Goal: Contribute content

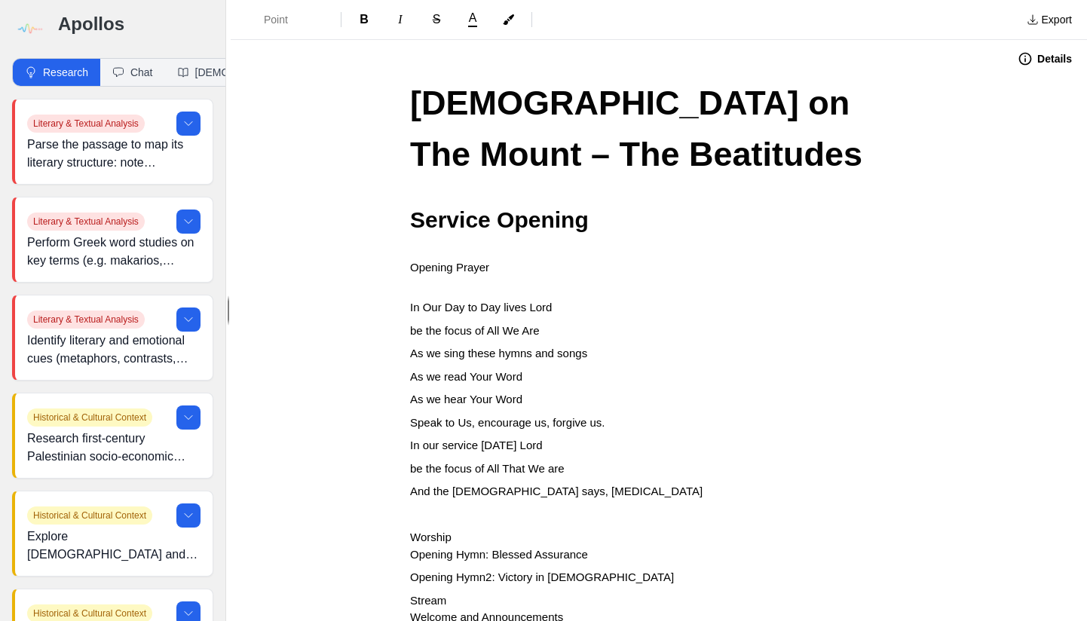
click at [31, 29] on img at bounding box center [29, 29] width 34 height 34
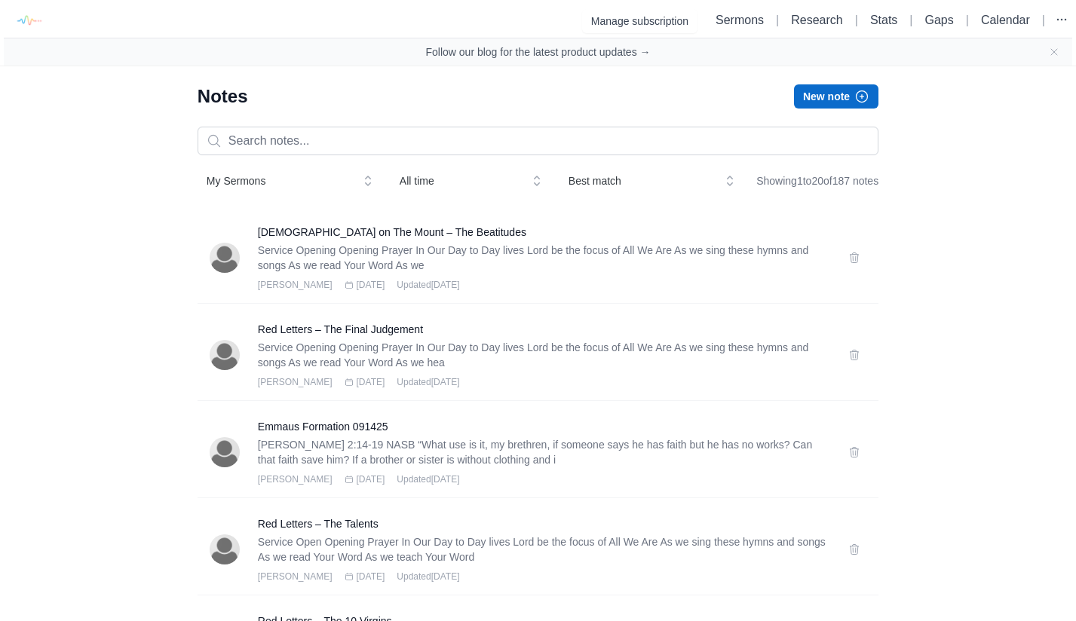
click at [829, 101] on button "New note" at bounding box center [836, 96] width 84 height 24
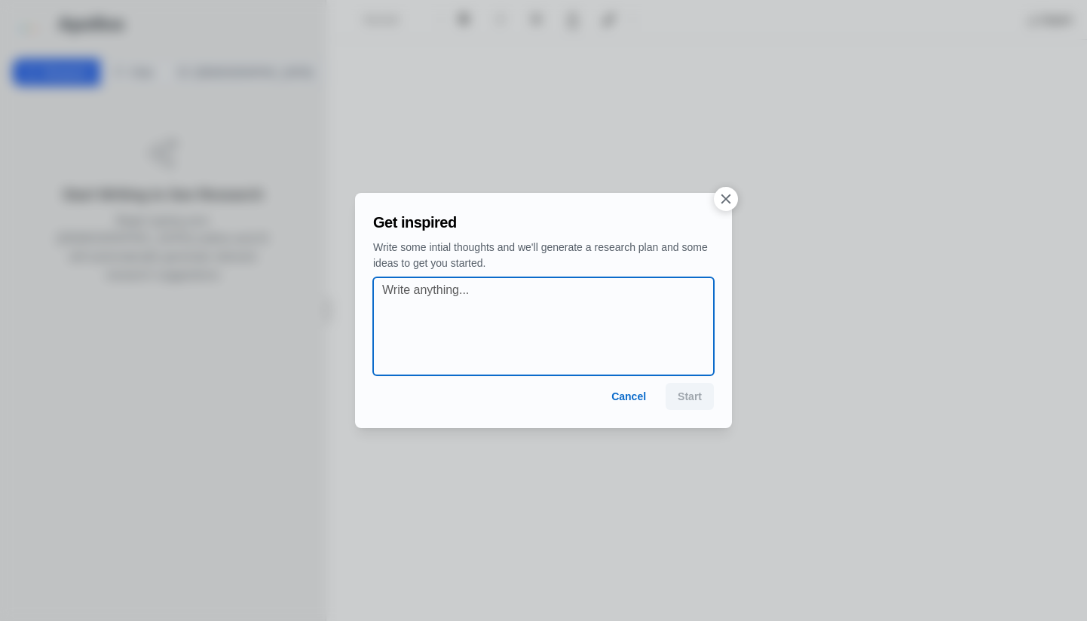
click at [647, 288] on textarea at bounding box center [548, 326] width 332 height 90
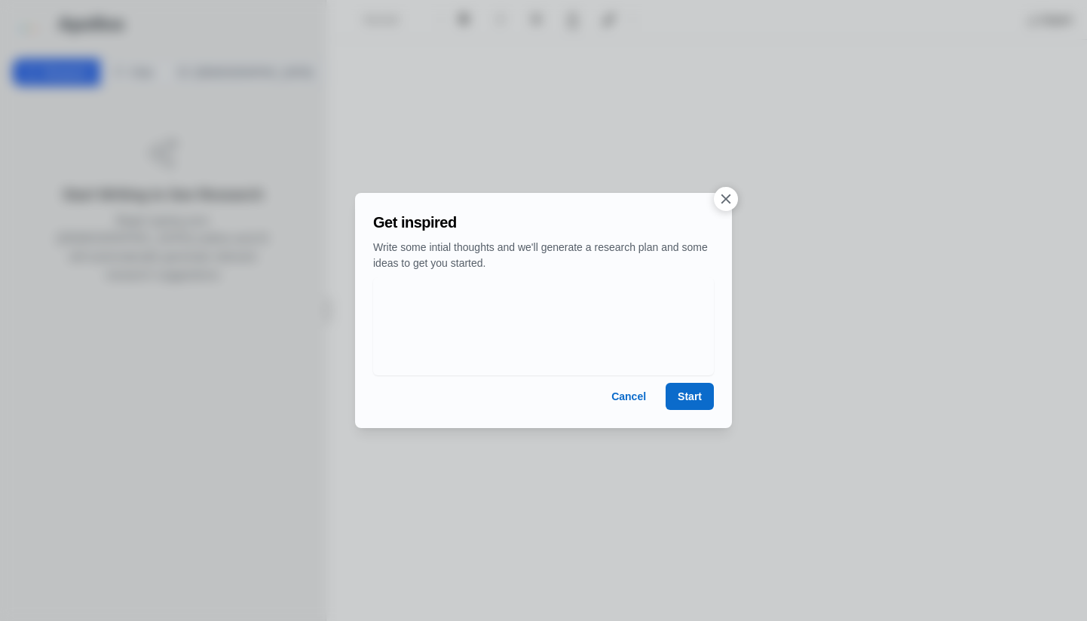
click at [687, 401] on button "Start" at bounding box center [690, 396] width 48 height 27
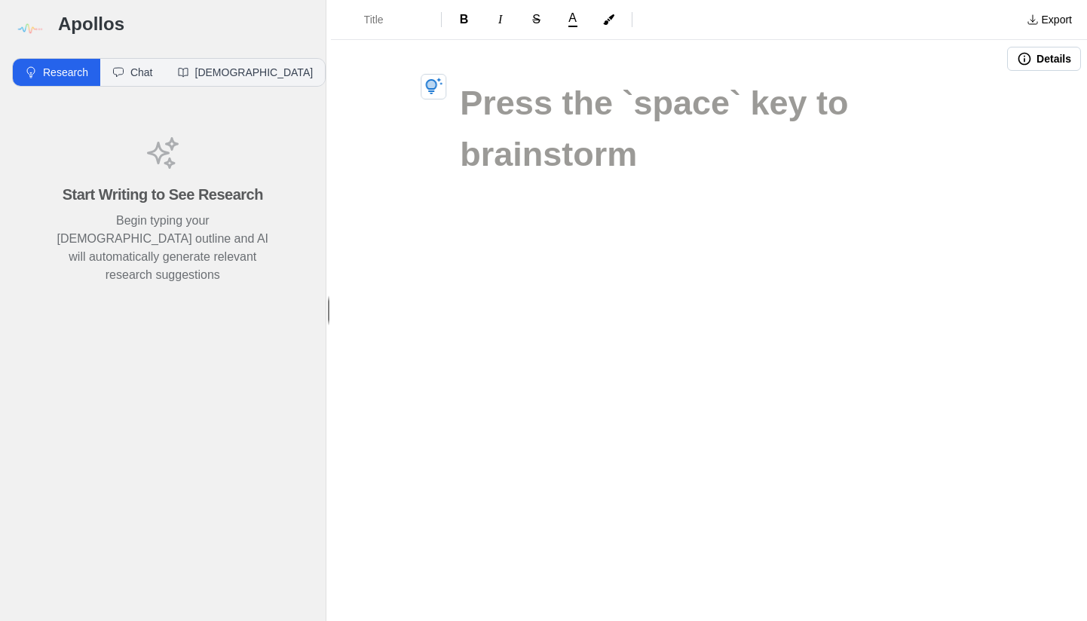
click at [486, 129] on h1 at bounding box center [708, 103] width 497 height 51
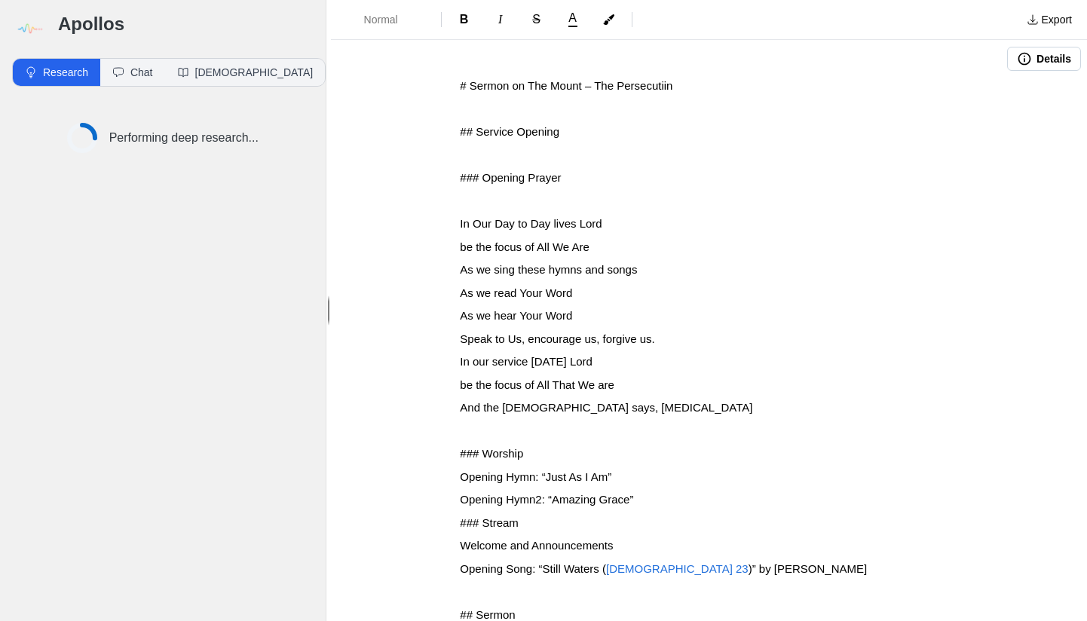
drag, startPoint x: 453, startPoint y: 86, endPoint x: 453, endPoint y: 103, distance: 16.6
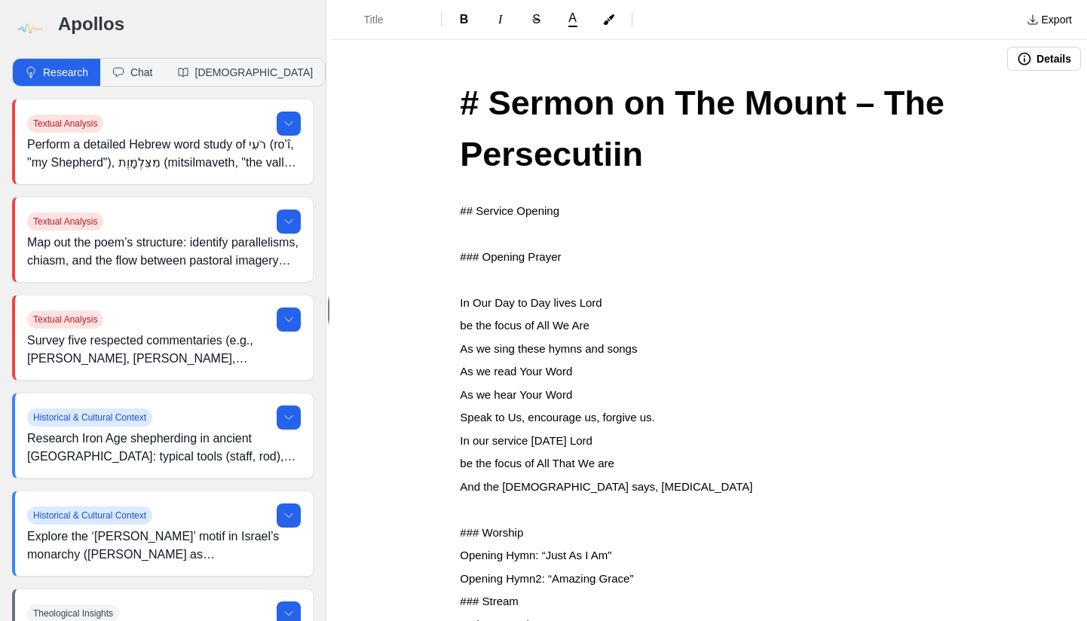
click at [489, 110] on span "# Sermon on The Mount – The Persecutiin" at bounding box center [707, 129] width 494 height 90
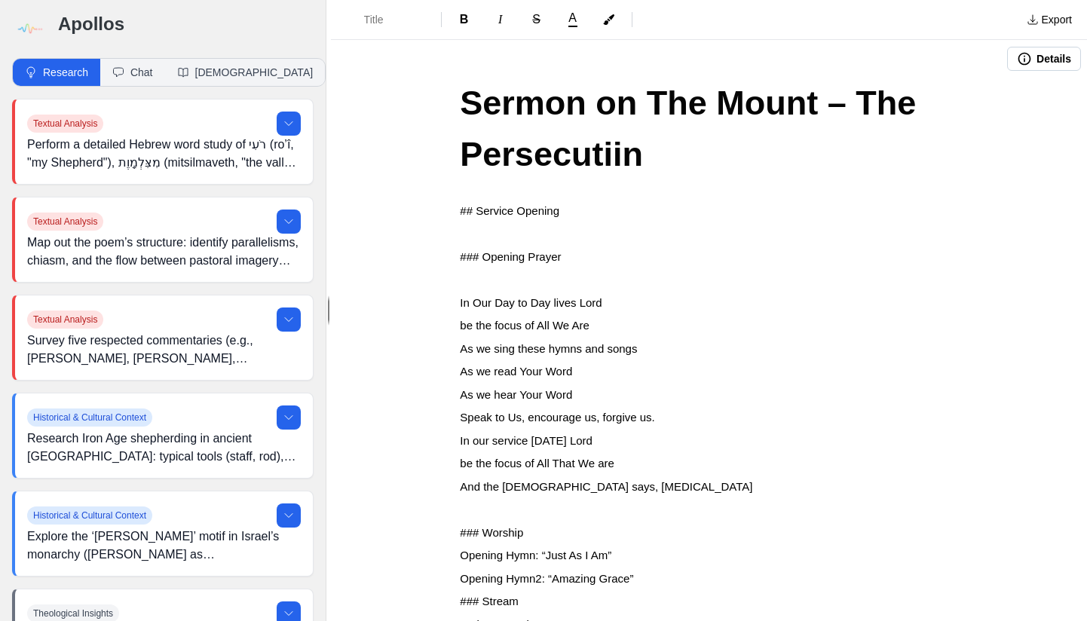
click at [1032, 61] on button "Details" at bounding box center [1044, 59] width 74 height 24
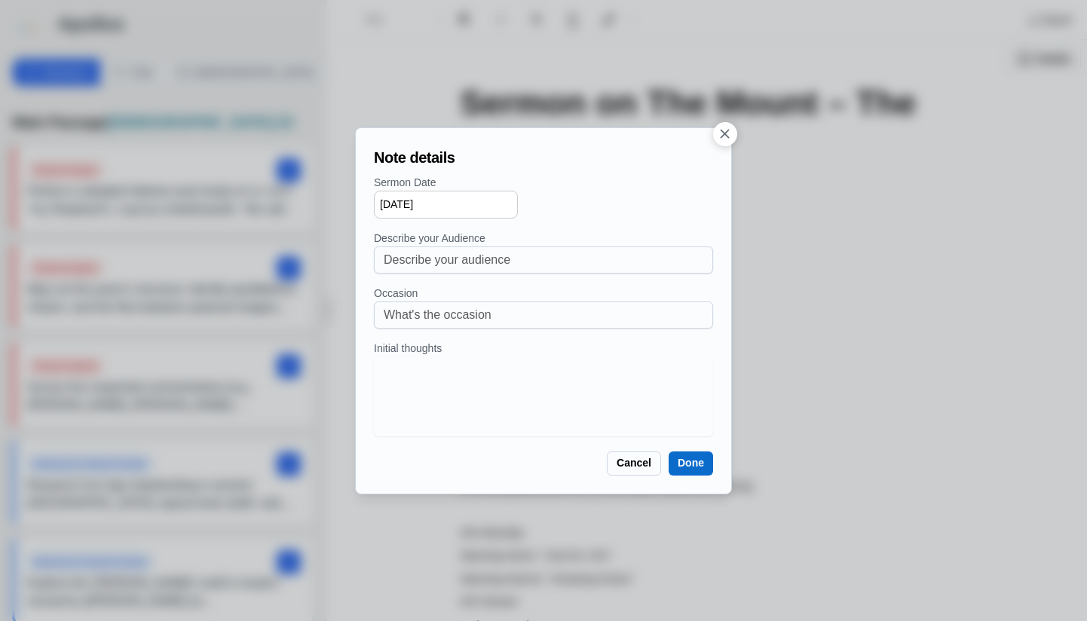
click at [730, 135] on icon "button" at bounding box center [725, 134] width 16 height 16
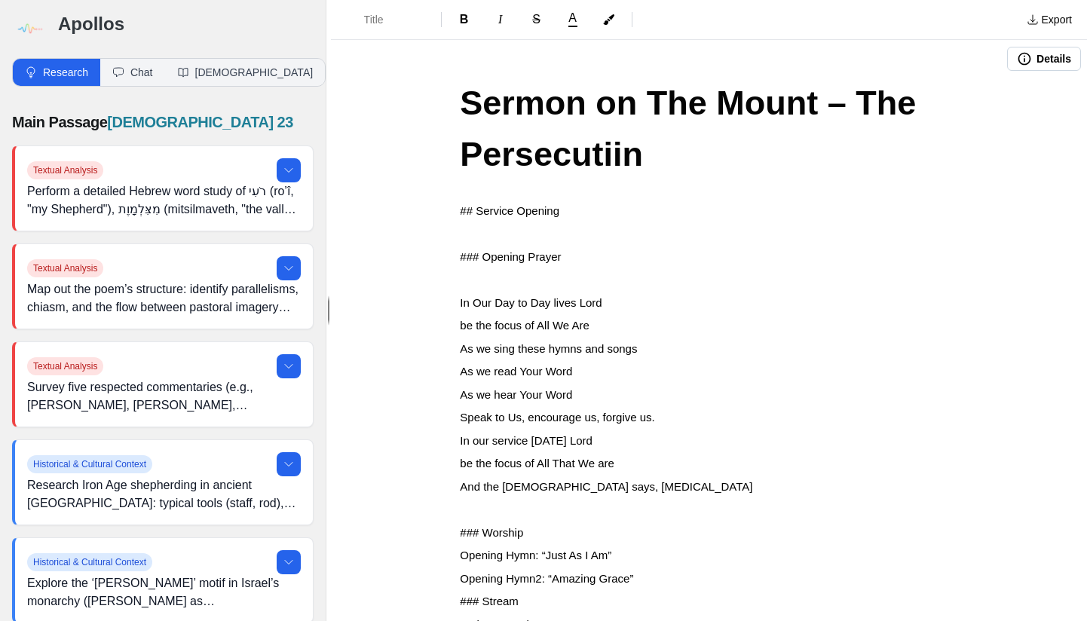
click at [460, 210] on span "## Service Opening" at bounding box center [509, 210] width 99 height 13
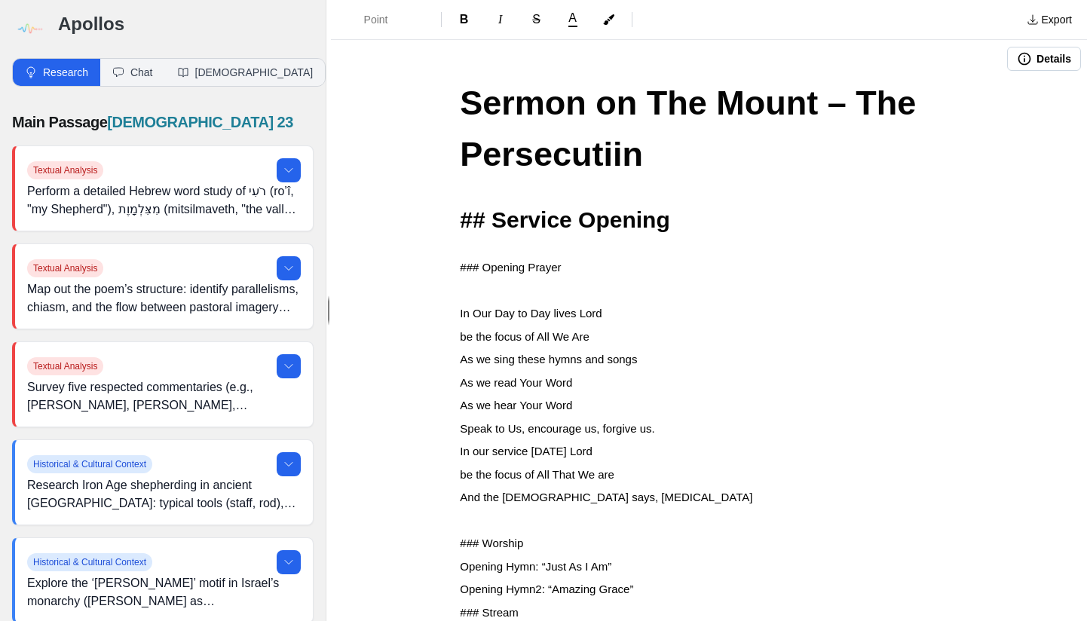
click at [488, 217] on span "## Service Opening" at bounding box center [565, 219] width 210 height 25
click at [460, 271] on span "### Opening Prayer" at bounding box center [510, 267] width 101 height 13
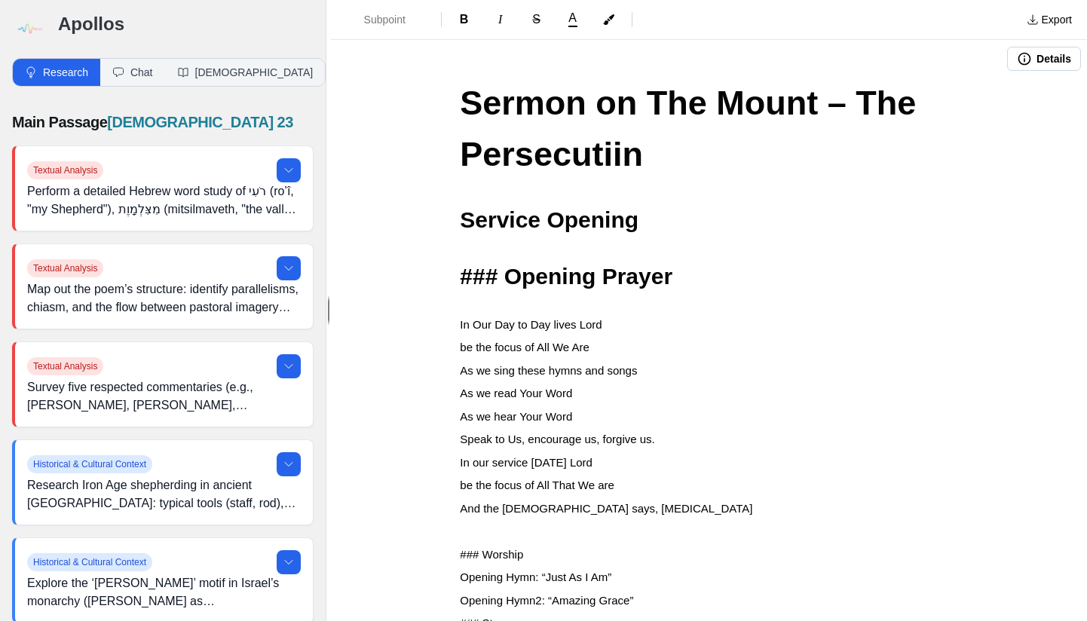
click at [506, 277] on span "### Opening Prayer" at bounding box center [566, 276] width 213 height 25
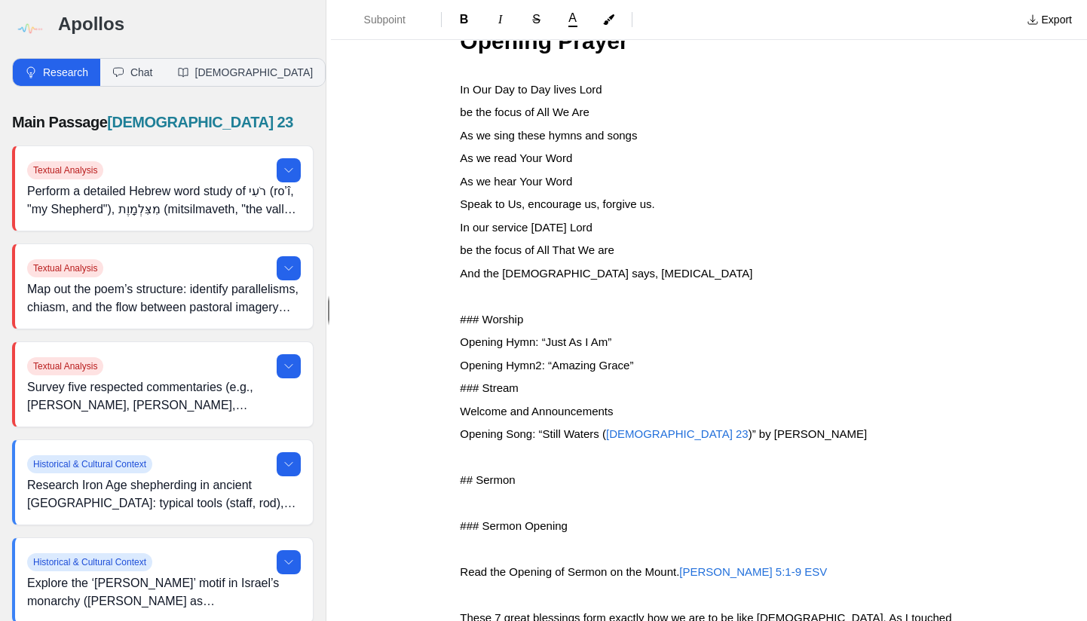
scroll to position [289, 0]
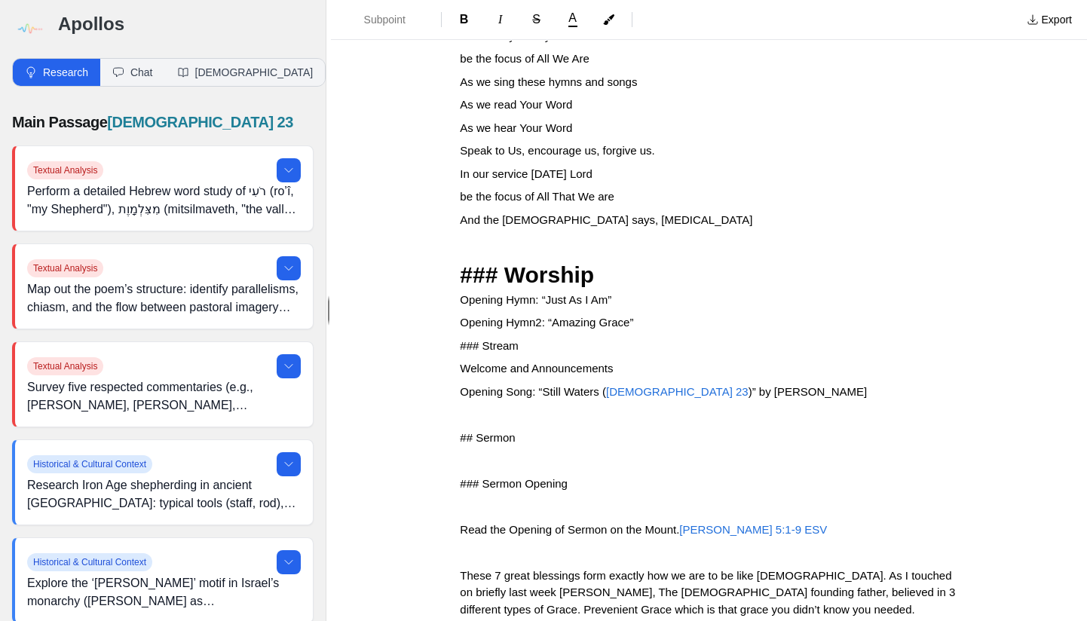
click at [509, 267] on span "### Worship" at bounding box center [527, 274] width 134 height 25
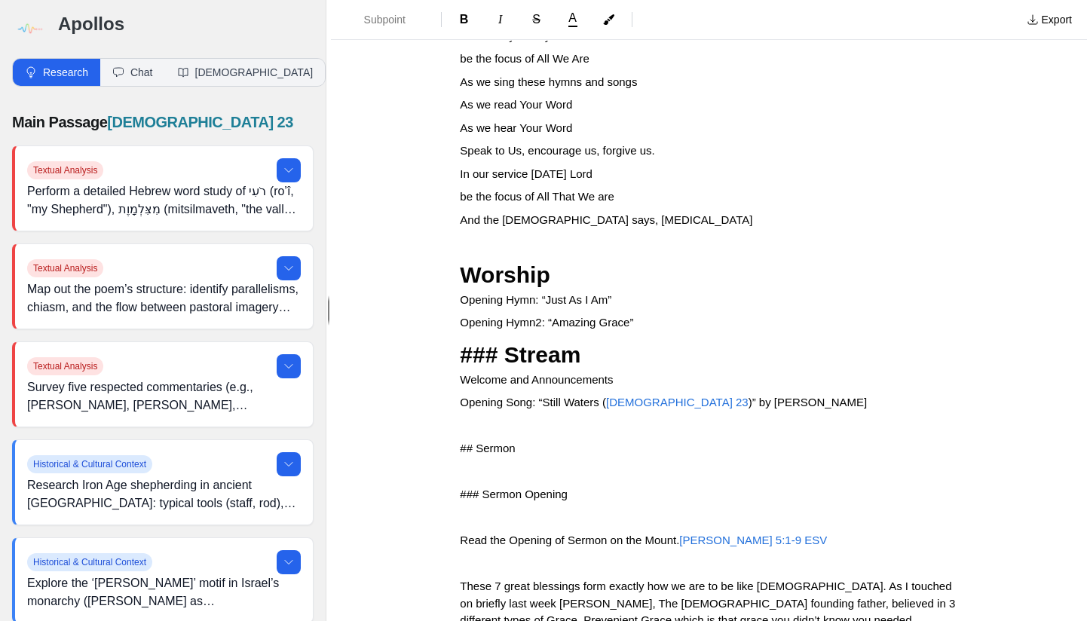
click at [507, 347] on span "### Stream" at bounding box center [520, 354] width 121 height 25
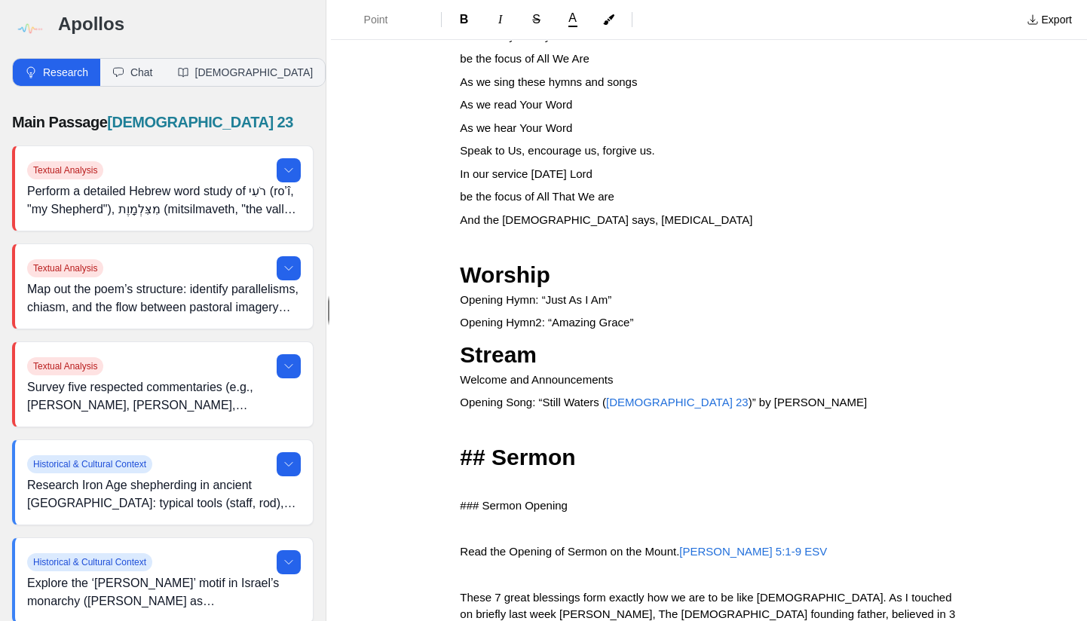
click at [493, 449] on span "## Sermon" at bounding box center [517, 457] width 115 height 25
click at [460, 500] on span "### Sermon Opening" at bounding box center [514, 505] width 108 height 13
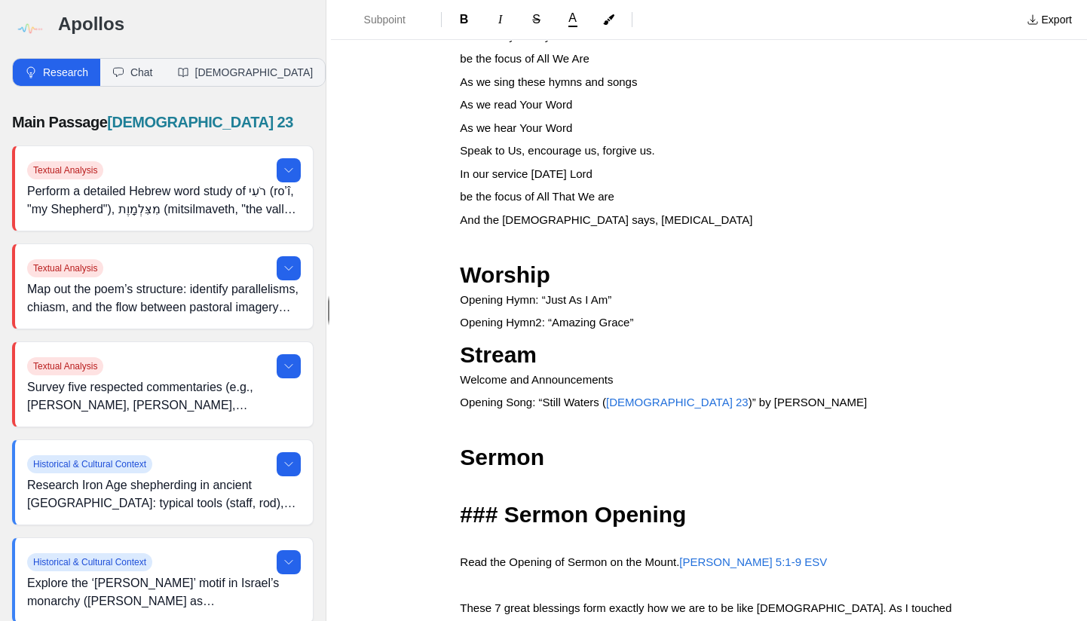
click at [506, 509] on span "### Sermon Opening" at bounding box center [573, 514] width 226 height 25
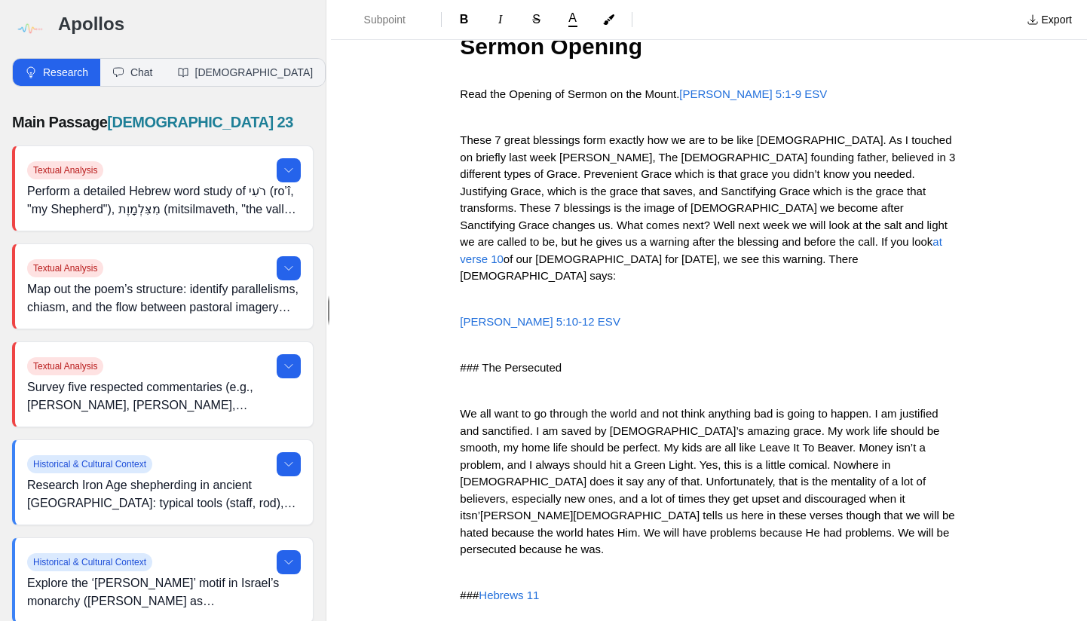
scroll to position [770, 0]
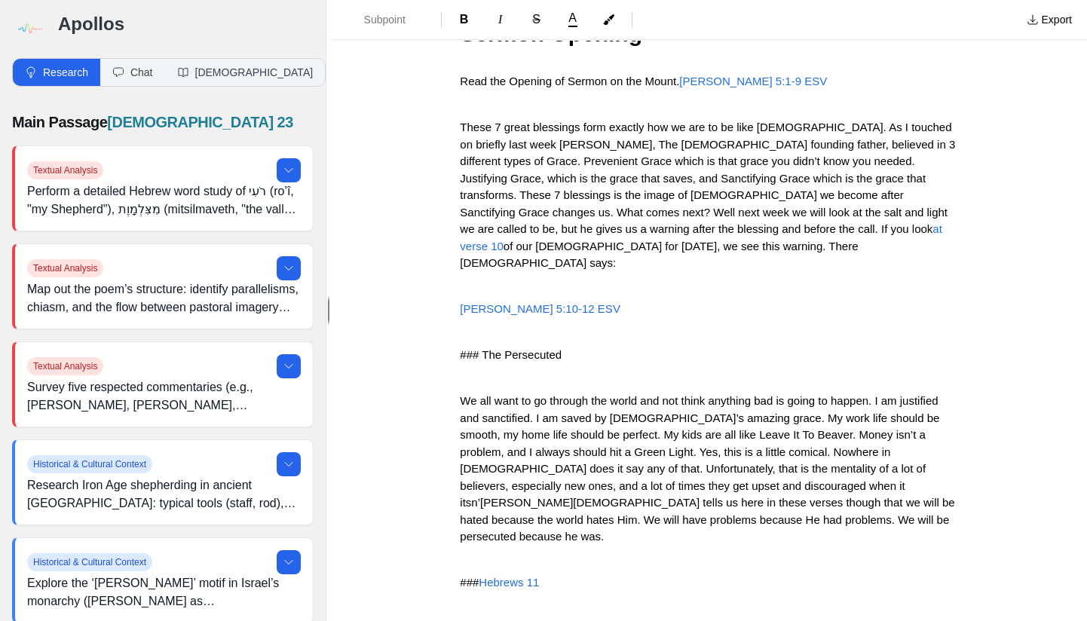
click at [460, 348] on span "### The Persecuted" at bounding box center [511, 354] width 102 height 13
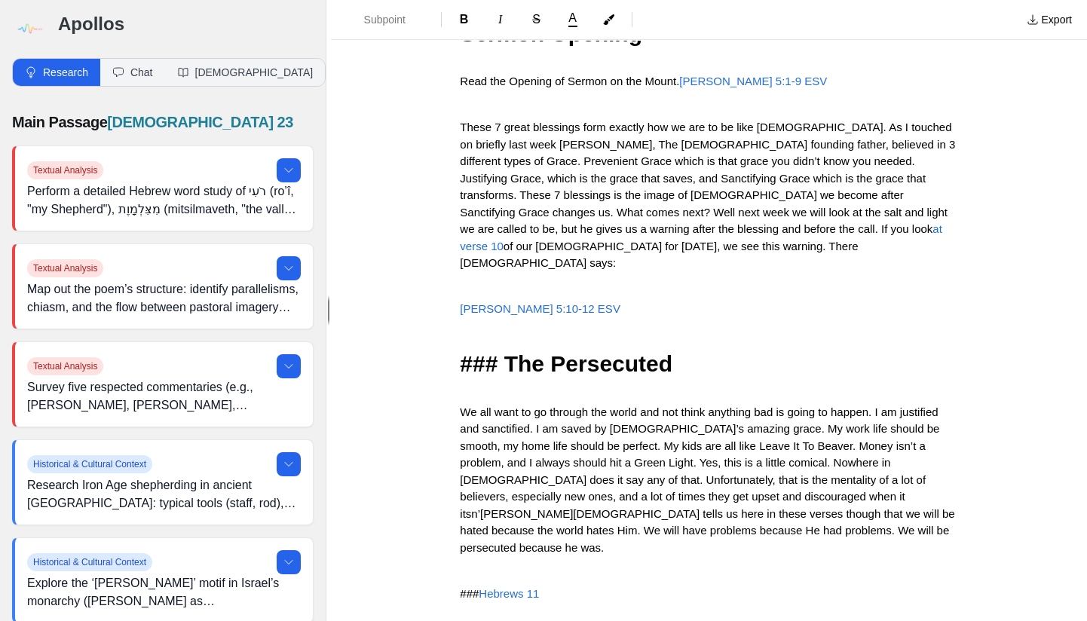
click at [509, 351] on span "### The Persecuted" at bounding box center [566, 363] width 213 height 25
click at [507, 590] on span "Hebrews 11" at bounding box center [560, 602] width 126 height 25
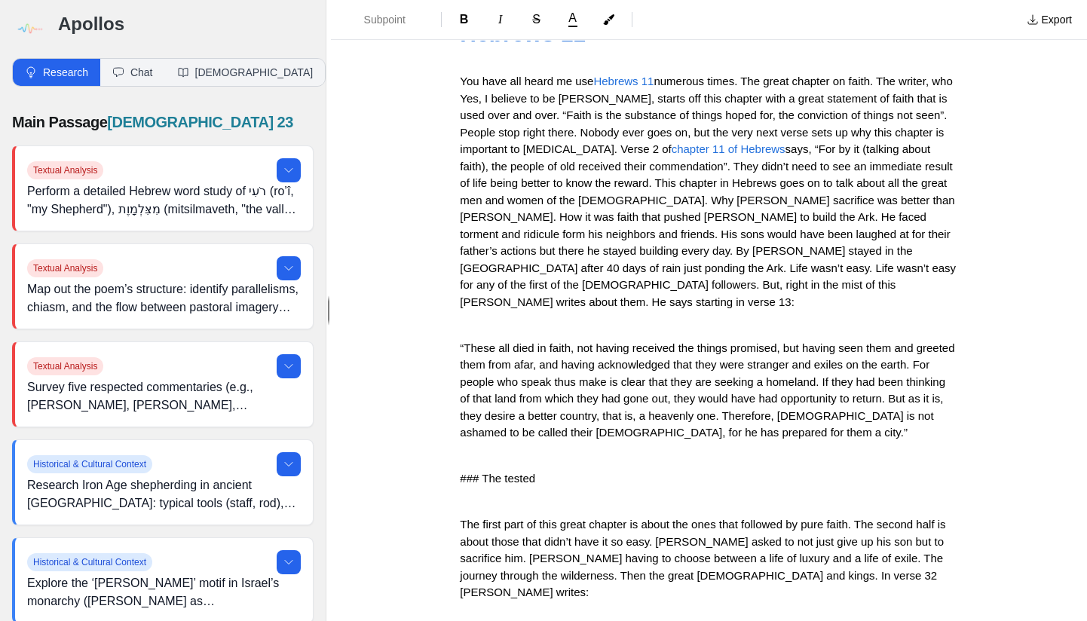
scroll to position [1343, 0]
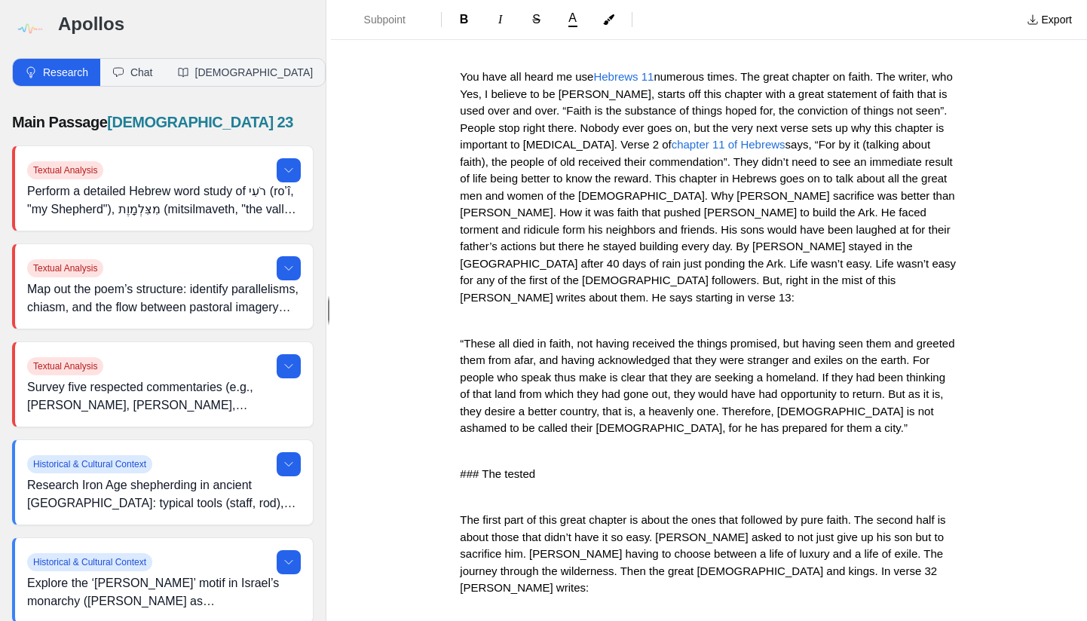
drag, startPoint x: 454, startPoint y: 399, endPoint x: 454, endPoint y: 408, distance: 8.3
click at [460, 467] on span "### The tested" at bounding box center [497, 473] width 75 height 13
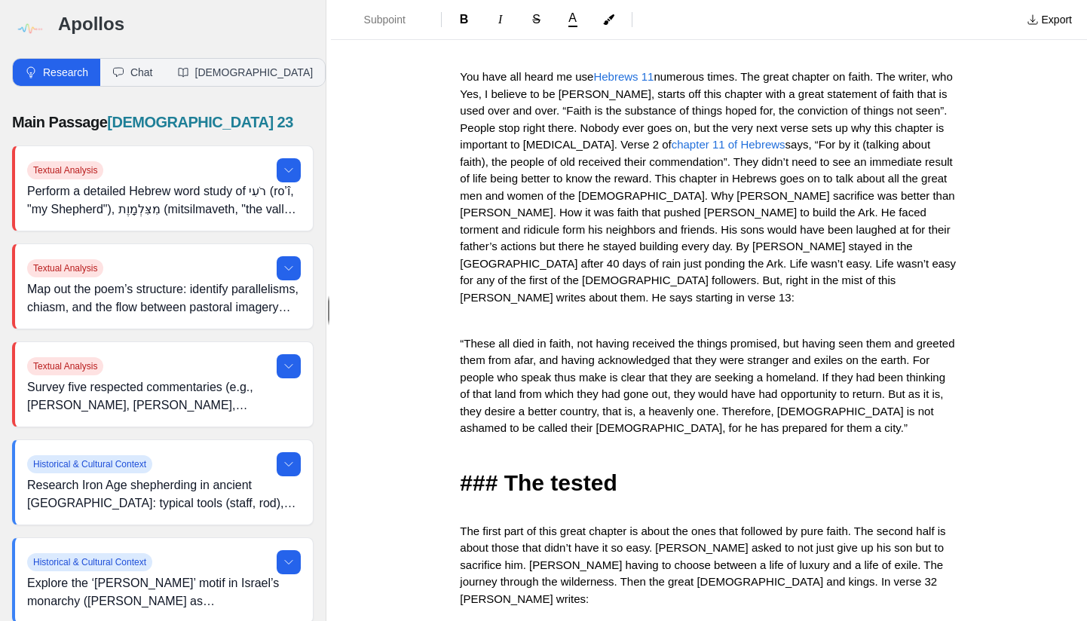
click at [508, 470] on span "### The tested" at bounding box center [538, 482] width 157 height 25
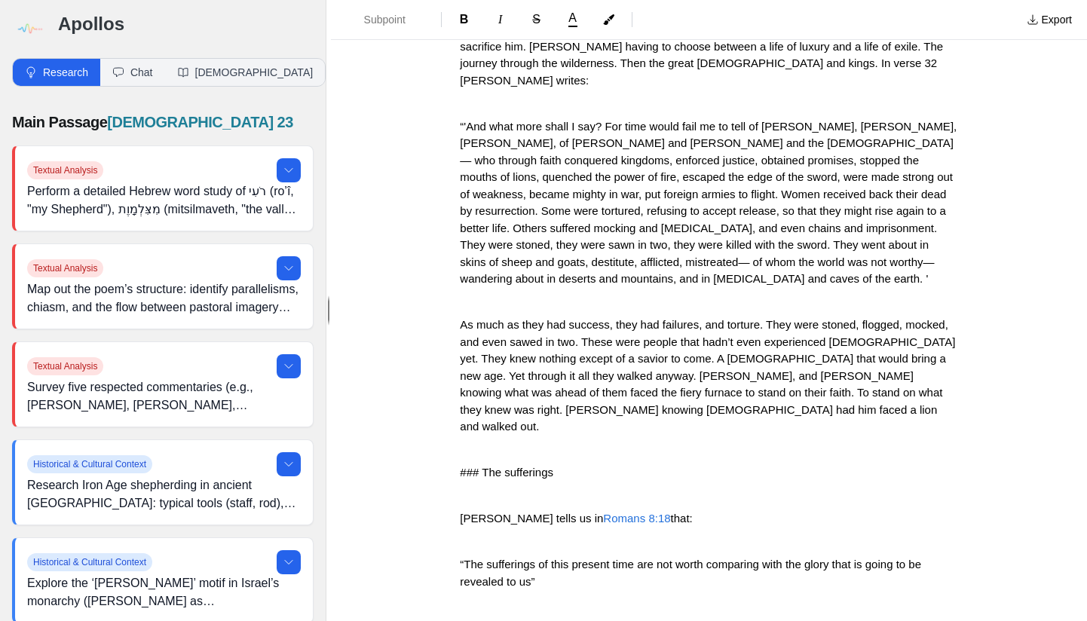
scroll to position [1878, 0]
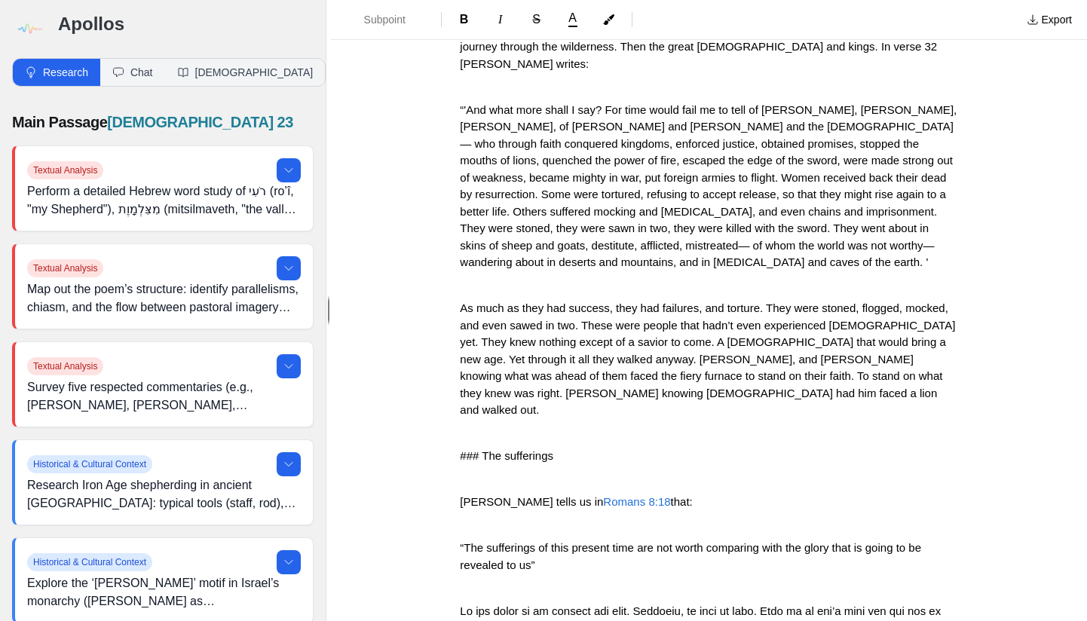
drag, startPoint x: 454, startPoint y: 335, endPoint x: 453, endPoint y: 354, distance: 18.9
click at [460, 448] on p "### The sufferings" at bounding box center [708, 456] width 497 height 17
drag, startPoint x: 453, startPoint y: 335, endPoint x: 451, endPoint y: 355, distance: 19.7
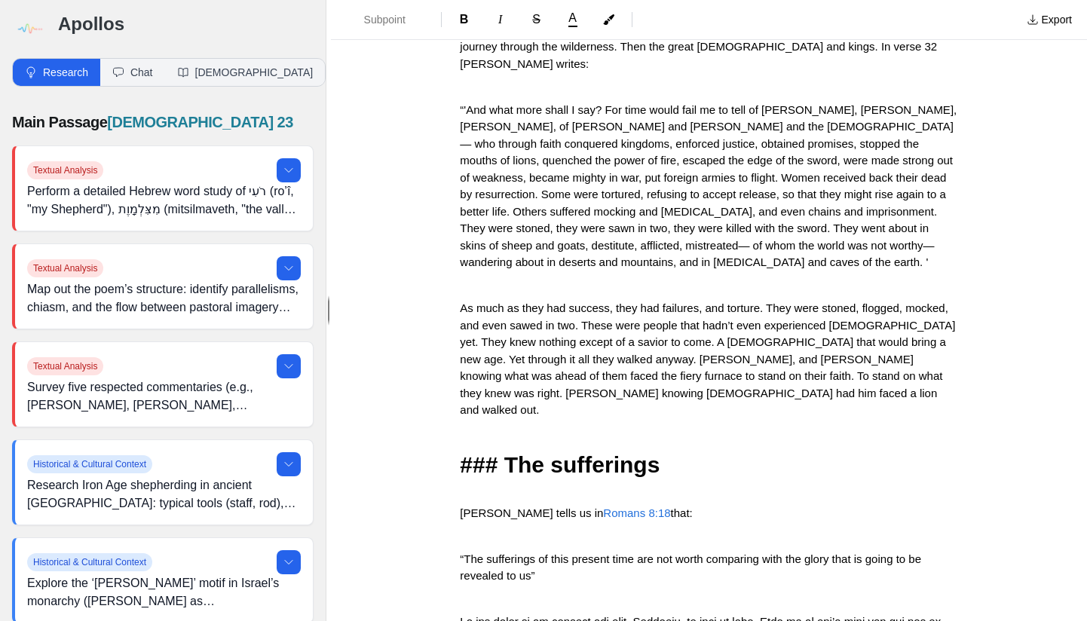
click at [508, 452] on span "### The sufferings" at bounding box center [560, 464] width 200 height 25
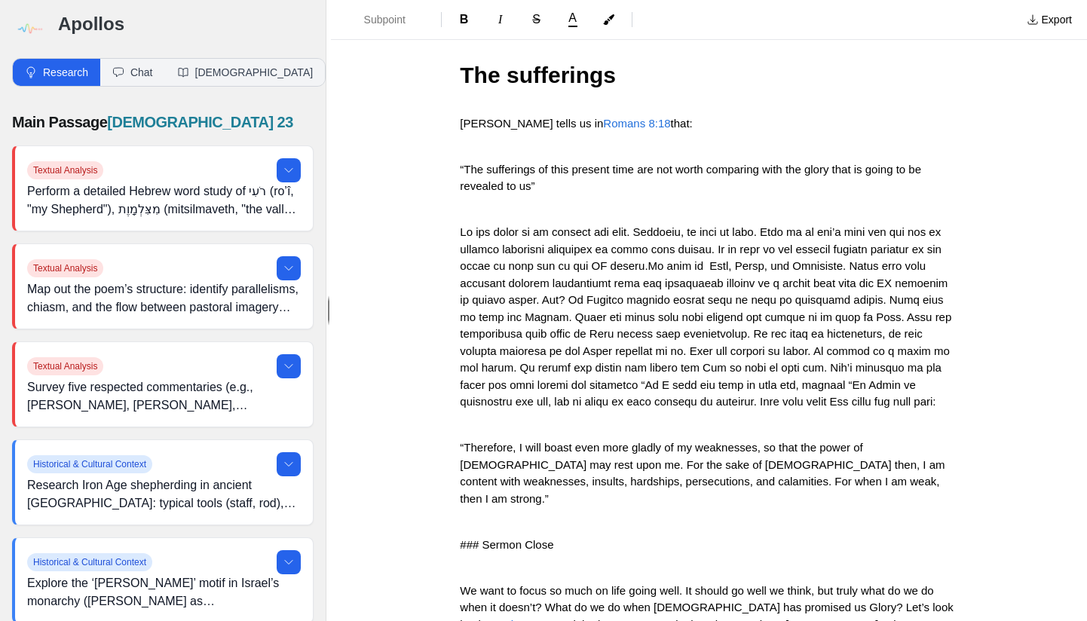
scroll to position [2336, 0]
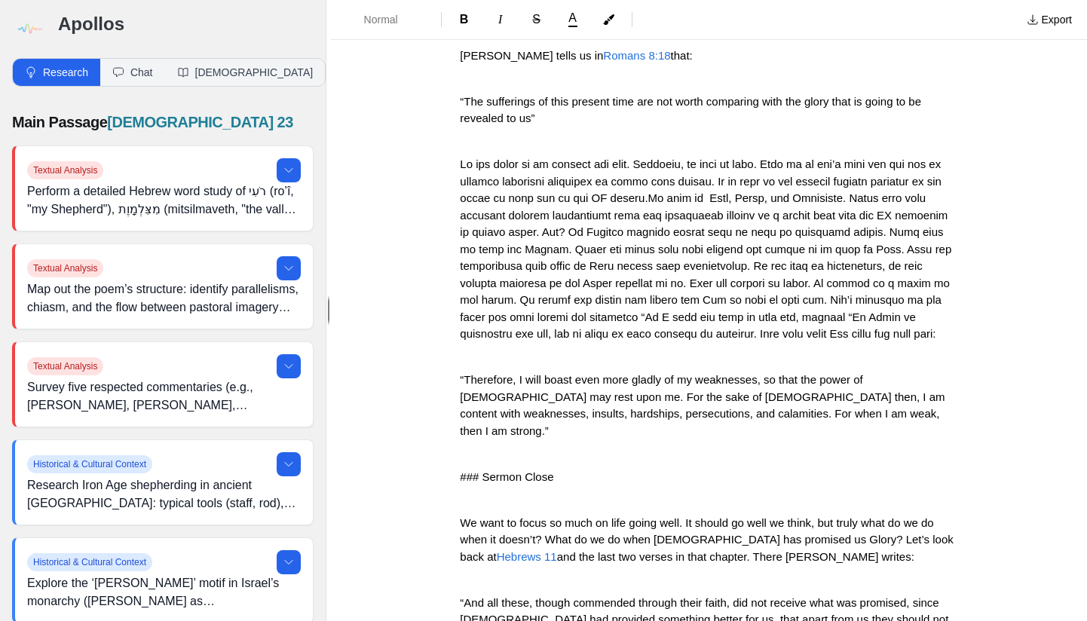
drag, startPoint x: 454, startPoint y: 334, endPoint x: 454, endPoint y: 360, distance: 26.4
click at [460, 470] on span "### Sermon Close" at bounding box center [506, 476] width 93 height 13
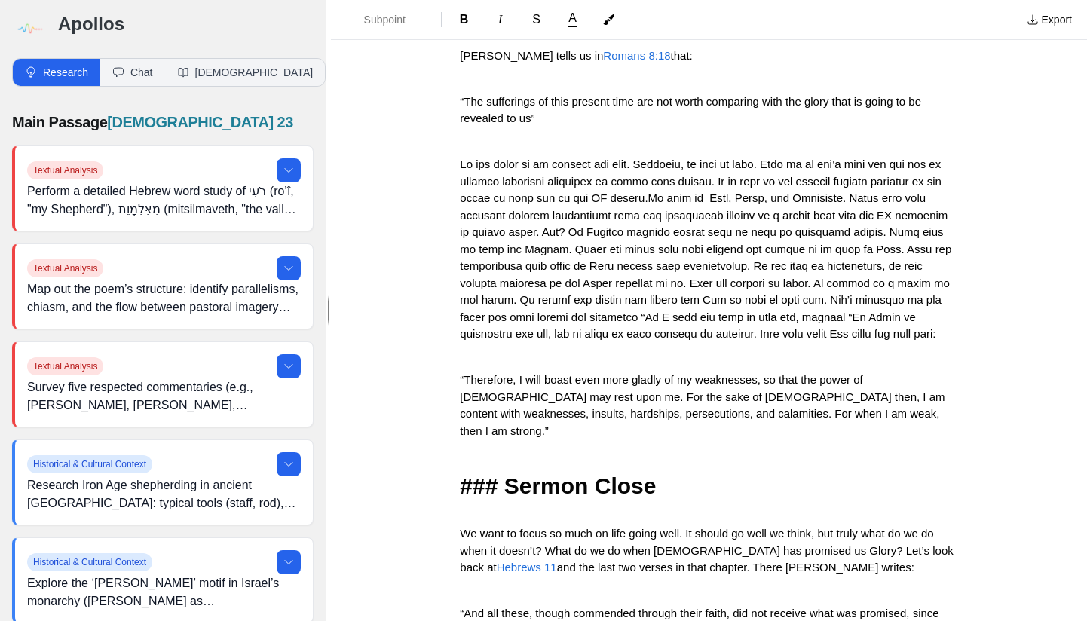
click at [506, 473] on span "### Sermon Close" at bounding box center [558, 485] width 196 height 25
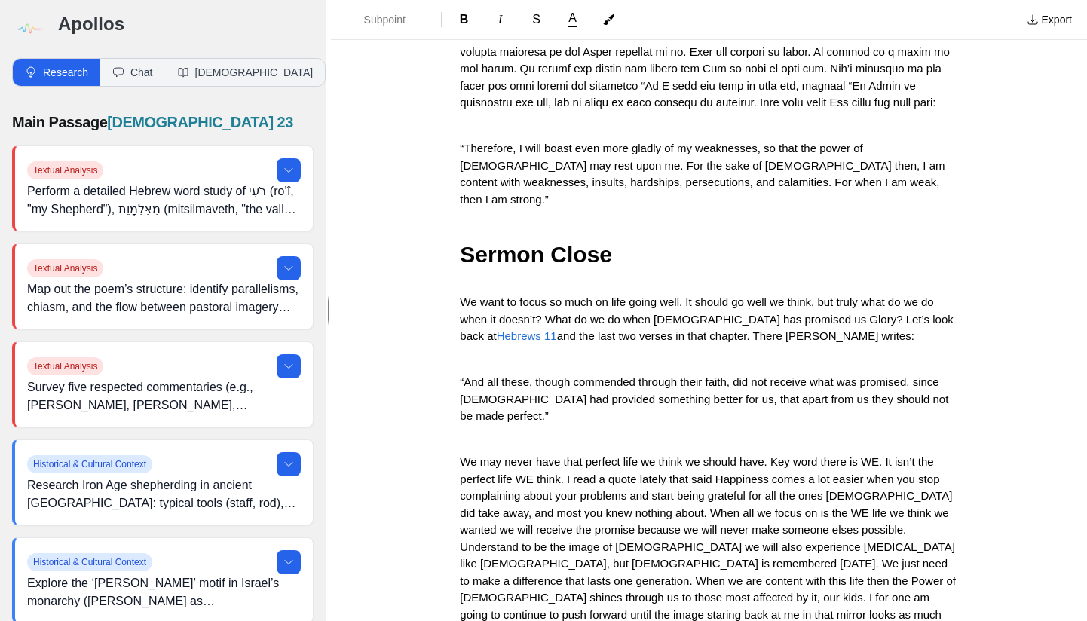
scroll to position [2635, 0]
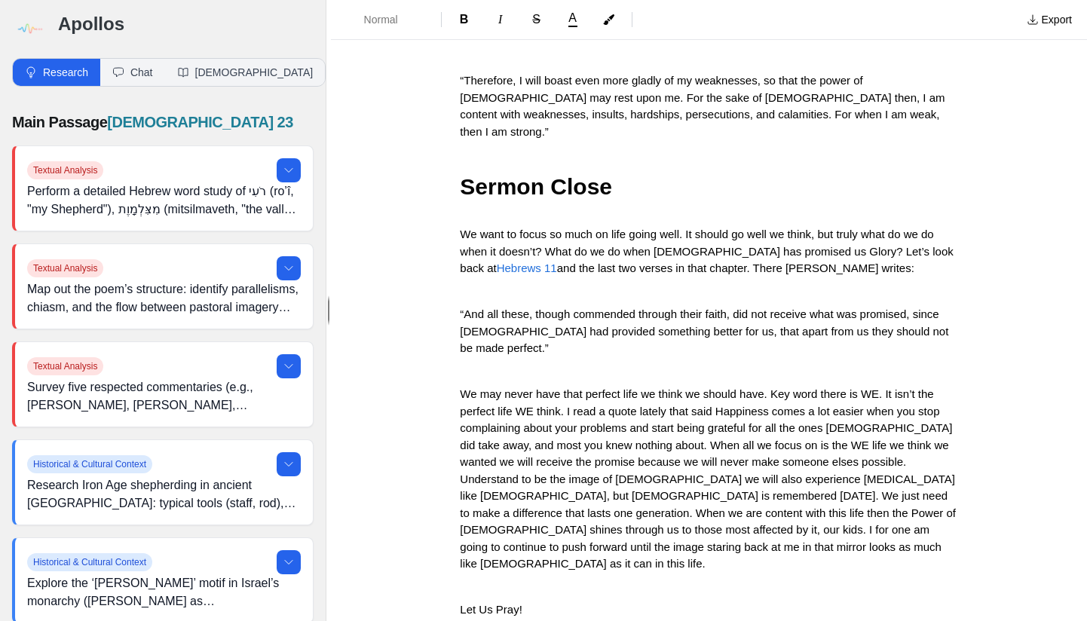
drag, startPoint x: 454, startPoint y: 467, endPoint x: 453, endPoint y: 488, distance: 21.2
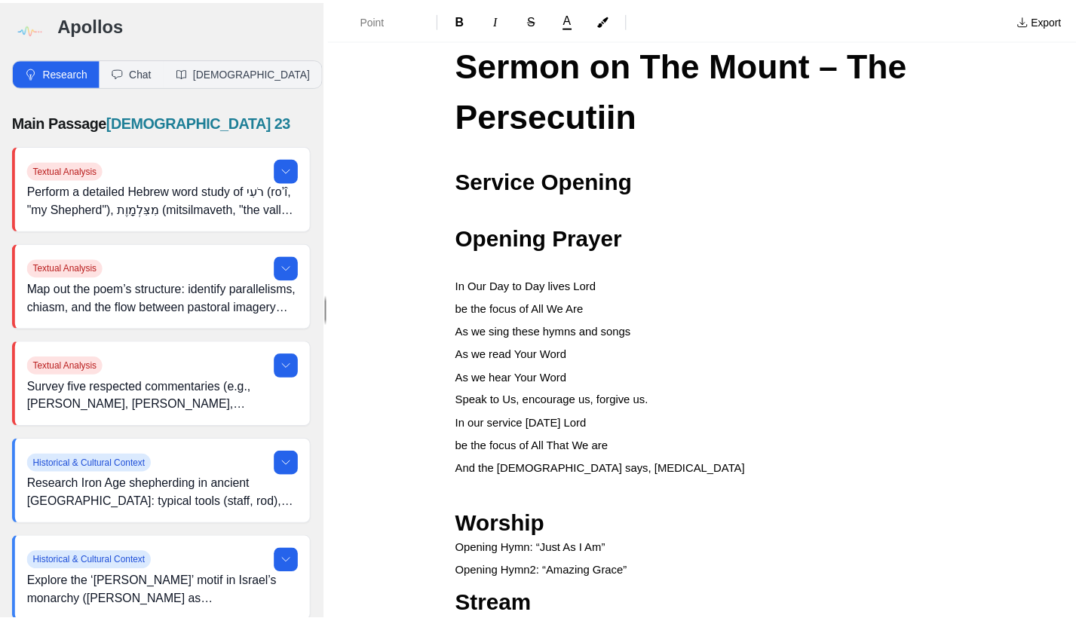
scroll to position [0, 0]
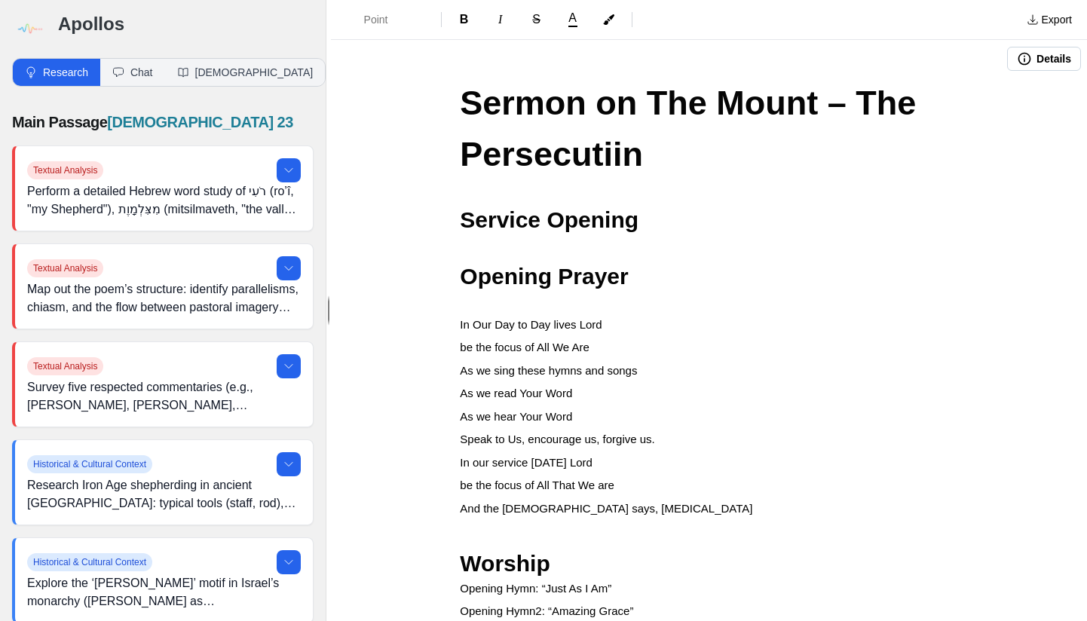
click at [612, 159] on span "Sermon on The Mount – The Persecutiin" at bounding box center [693, 129] width 466 height 90
click at [33, 28] on img at bounding box center [29, 29] width 34 height 34
